Goal: Information Seeking & Learning: Find specific fact

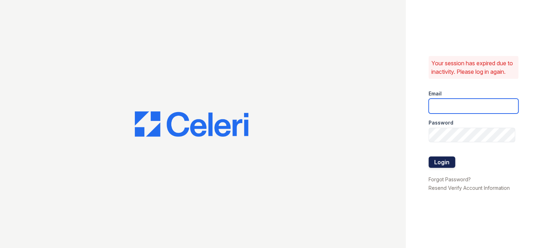
type input "prescottpark1@cafmanagement.com"
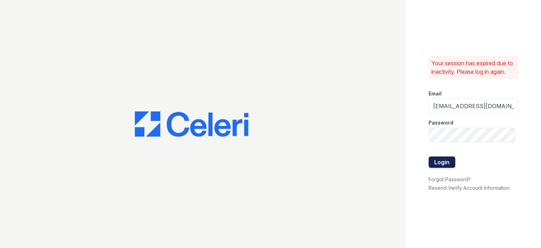
click at [439, 168] on button "Login" at bounding box center [442, 162] width 27 height 11
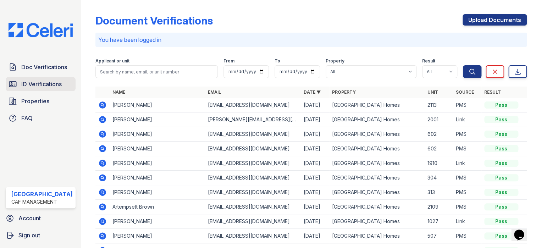
click at [35, 82] on span "ID Verifications" at bounding box center [41, 84] width 40 height 9
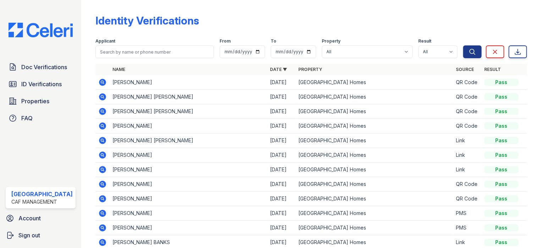
click at [101, 81] on icon at bounding box center [102, 82] width 7 height 7
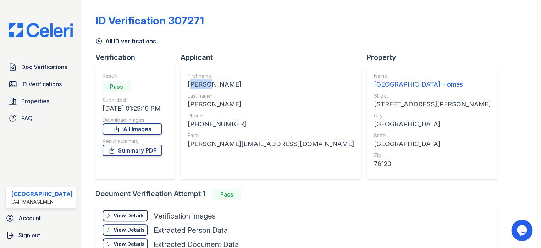
drag, startPoint x: 206, startPoint y: 83, endPoint x: 194, endPoint y: 86, distance: 12.3
click at [188, 84] on div "HENRY" at bounding box center [271, 84] width 166 height 10
drag, startPoint x: 194, startPoint y: 86, endPoint x: 229, endPoint y: 87, distance: 35.5
click at [229, 87] on div "HENRY" at bounding box center [271, 84] width 166 height 10
click at [210, 82] on div "HENRY" at bounding box center [271, 84] width 166 height 10
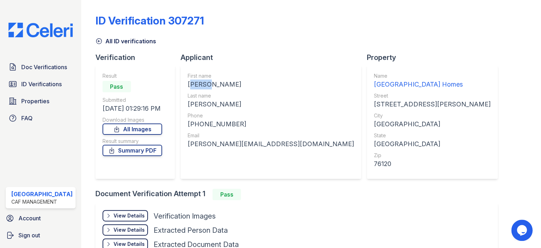
drag, startPoint x: 210, startPoint y: 84, endPoint x: 188, endPoint y: 83, distance: 22.0
click at [188, 83] on div "HENRY" at bounding box center [271, 84] width 166 height 10
drag, startPoint x: 187, startPoint y: 104, endPoint x: 211, endPoint y: 104, distance: 24.1
click at [211, 104] on div "JACKSON" at bounding box center [271, 104] width 166 height 10
click at [225, 104] on div "JACKSON" at bounding box center [271, 104] width 166 height 10
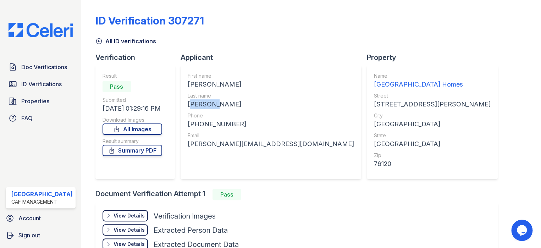
drag, startPoint x: 183, startPoint y: 104, endPoint x: 218, endPoint y: 104, distance: 34.4
click at [218, 104] on div "First name HENRY Last name JACKSON Phone +16022181737 Email henryleone@icloud.c…" at bounding box center [271, 122] width 181 height 114
copy div "JACKSON"
drag, startPoint x: 230, startPoint y: 121, endPoint x: 179, endPoint y: 122, distance: 51.1
click at [181, 122] on div "First name HENRY Last name JACKSON Phone +16022181737 Email henryleone@icloud.c…" at bounding box center [271, 122] width 181 height 114
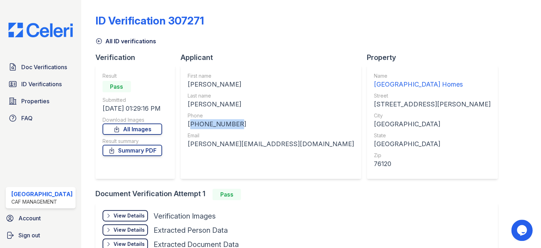
copy div "+16022181737"
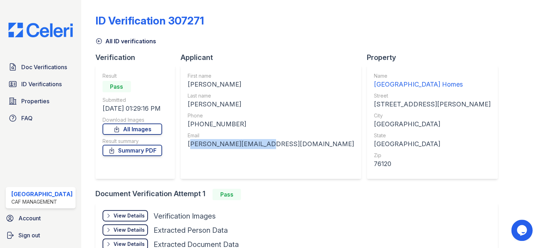
drag, startPoint x: 182, startPoint y: 143, endPoint x: 254, endPoint y: 144, distance: 72.8
click at [254, 144] on div "First name HENRY Last name JACKSON Phone +16022181737 Email henryleone@icloud.c…" at bounding box center [271, 122] width 181 height 114
copy div "henryleone@icloud.com"
